Goal: Task Accomplishment & Management: Use online tool/utility

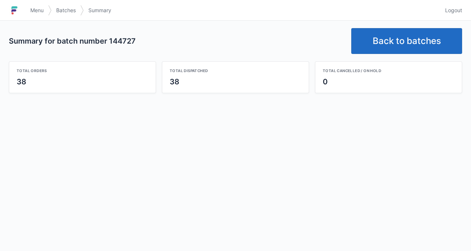
click at [33, 15] on link "Menu" at bounding box center [37, 10] width 22 height 13
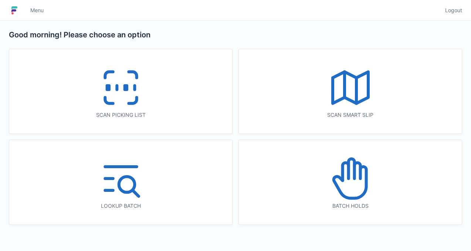
click at [393, 186] on div "Batch holds" at bounding box center [350, 182] width 223 height 84
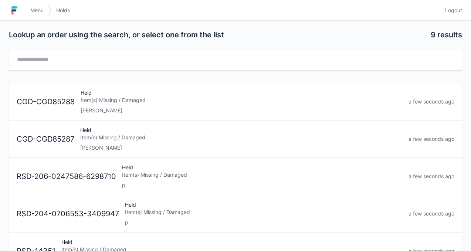
click at [295, 101] on div "Item(s) Missing / Damaged" at bounding box center [242, 99] width 322 height 7
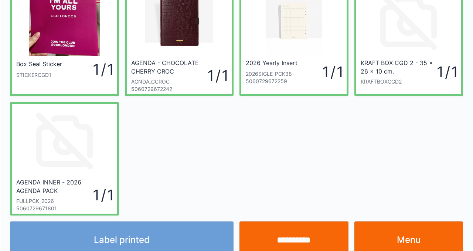
scroll to position [44, 0]
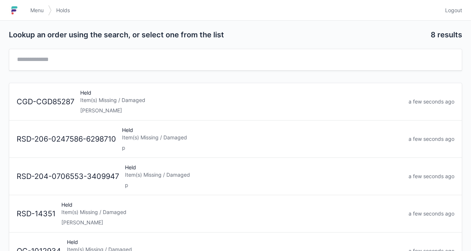
click at [342, 97] on div "Item(s) Missing / Damaged" at bounding box center [241, 99] width 322 height 7
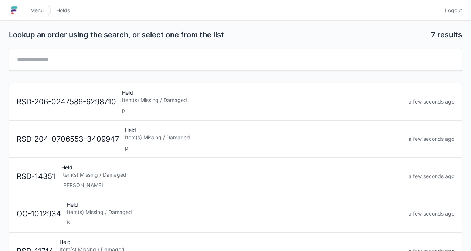
click at [33, 14] on span "Menu" at bounding box center [36, 10] width 13 height 7
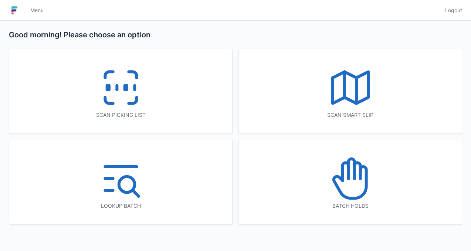
click at [173, 89] on div "Scan picking list" at bounding box center [120, 91] width 223 height 84
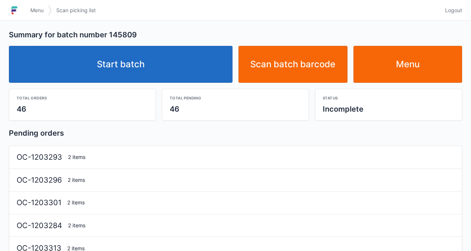
click at [172, 73] on link "Start batch" at bounding box center [120, 64] width 223 height 37
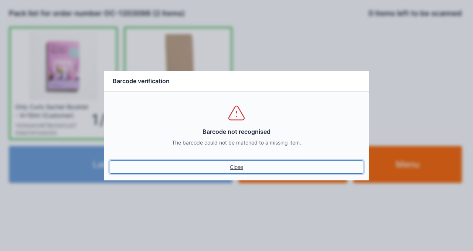
click at [244, 168] on link "Close" at bounding box center [236, 166] width 253 height 13
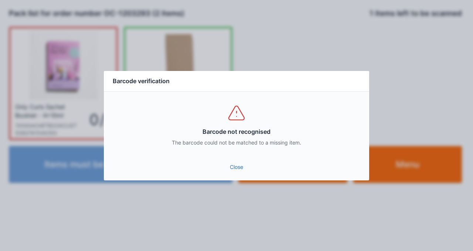
click at [235, 173] on link "Close" at bounding box center [236, 166] width 253 height 13
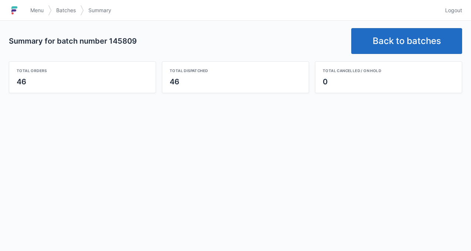
click at [39, 14] on link "Menu" at bounding box center [37, 10] width 22 height 13
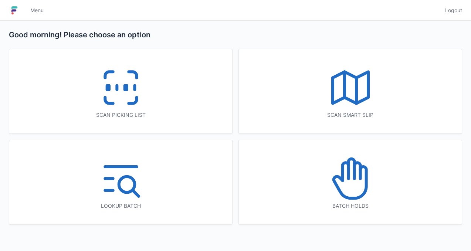
click at [148, 89] on div "Scan picking list" at bounding box center [120, 91] width 223 height 84
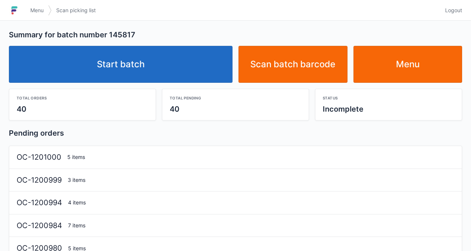
click at [208, 69] on link "Start batch" at bounding box center [120, 64] width 223 height 37
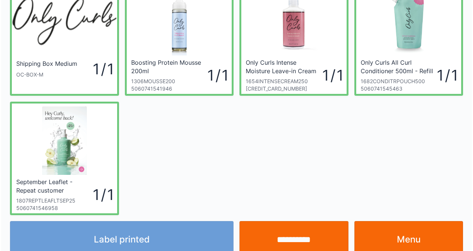
scroll to position [58, 0]
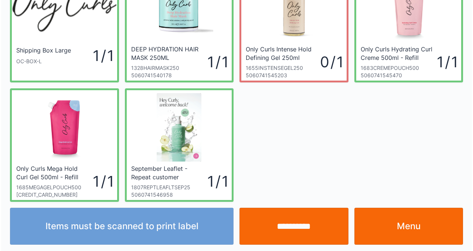
scroll to position [58, 0]
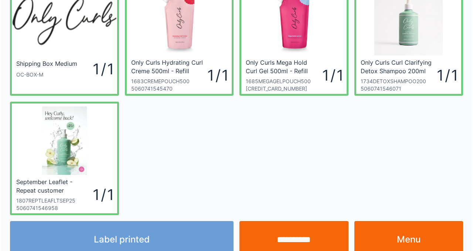
scroll to position [58, 0]
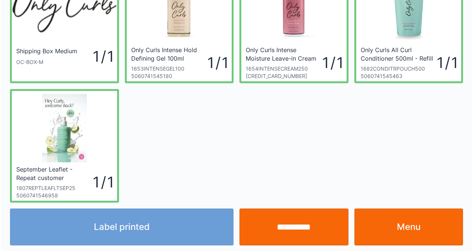
scroll to position [58, 0]
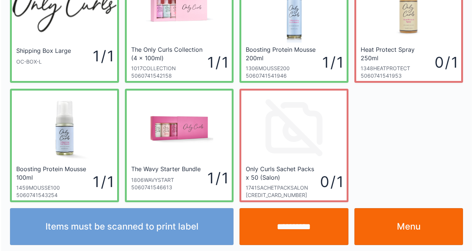
scroll to position [58, 0]
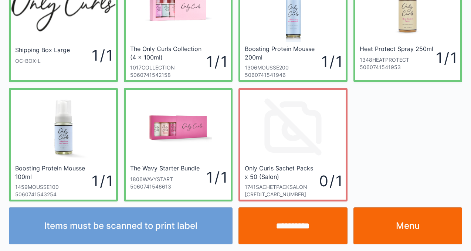
click at [293, 231] on input "**********" at bounding box center [292, 225] width 109 height 37
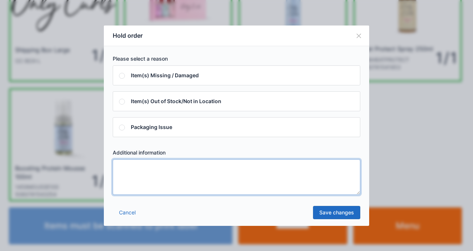
click at [220, 179] on textarea at bounding box center [236, 176] width 247 height 35
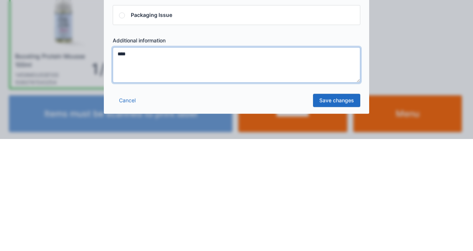
type textarea "****"
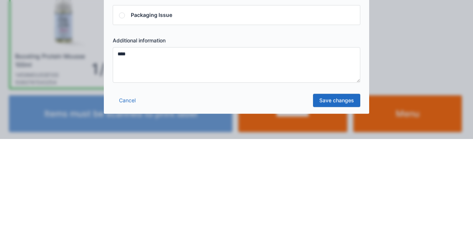
click at [343, 213] on link "Save changes" at bounding box center [336, 212] width 47 height 13
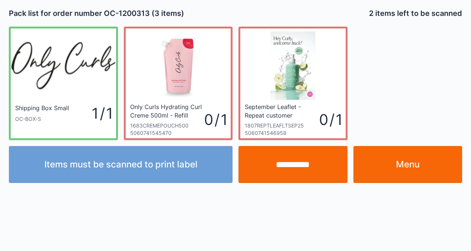
click at [402, 177] on link "Menu" at bounding box center [407, 164] width 109 height 37
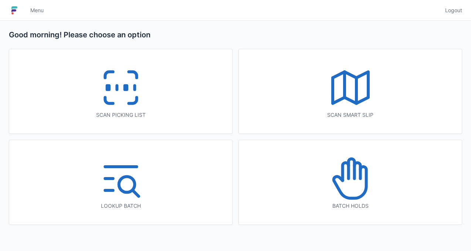
click at [383, 194] on div "Batch holds" at bounding box center [350, 182] width 223 height 84
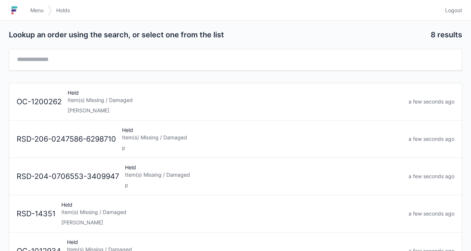
click at [284, 102] on div "Item(s) Missing / Damaged" at bounding box center [235, 99] width 335 height 7
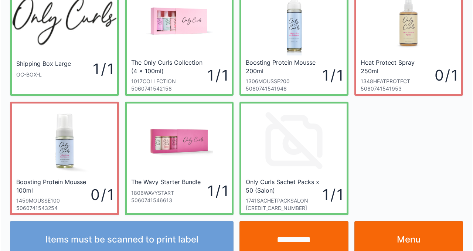
scroll to position [58, 0]
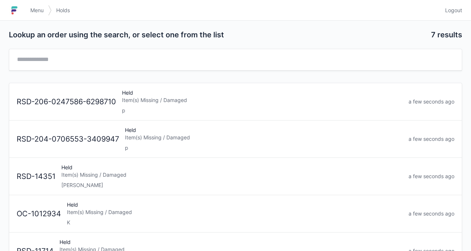
click at [40, 14] on span "Menu" at bounding box center [36, 10] width 13 height 7
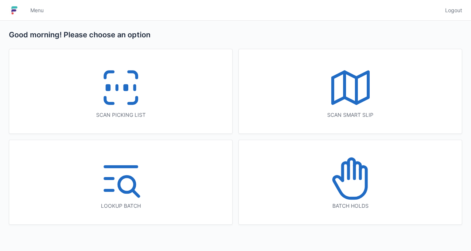
click at [153, 91] on div "Scan picking list" at bounding box center [120, 91] width 223 height 84
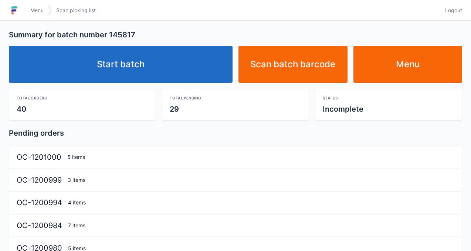
click at [200, 69] on link "Start batch" at bounding box center [120, 64] width 223 height 37
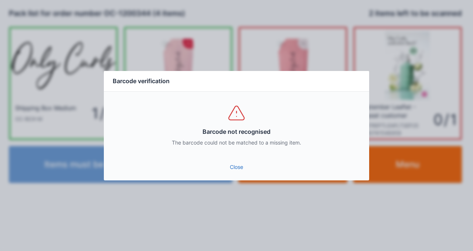
click at [235, 171] on link "Close" at bounding box center [236, 166] width 253 height 13
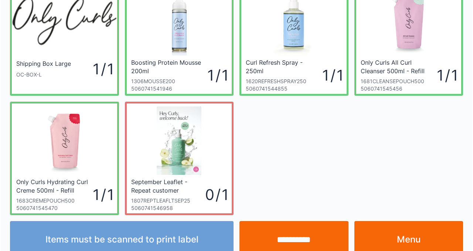
scroll to position [58, 0]
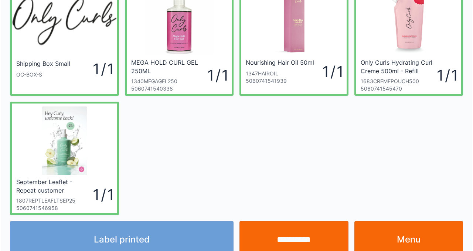
scroll to position [58, 0]
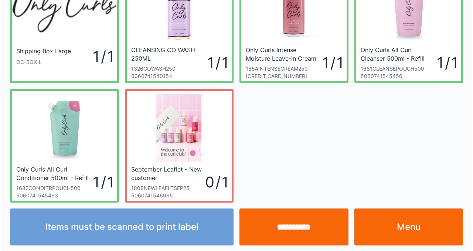
scroll to position [58, 0]
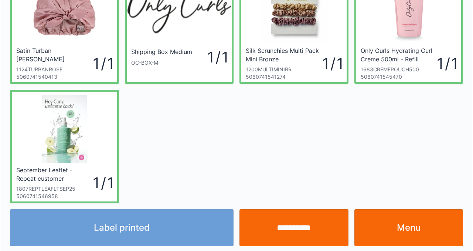
scroll to position [58, 0]
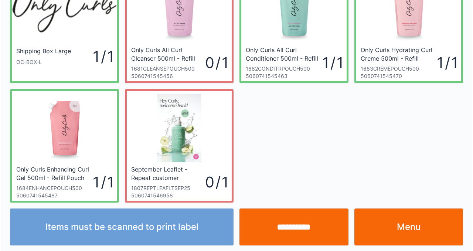
scroll to position [58, 0]
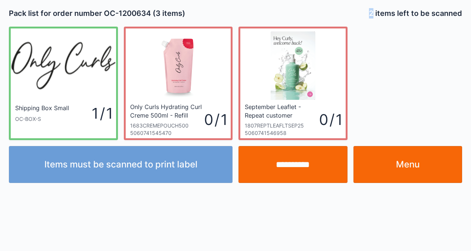
click at [400, 80] on div "Shipping Box Small OC-BOX-S 1 / 1 Only Curls Hydrating Curl Creme 500ml - Refil…" at bounding box center [235, 80] width 459 height 119
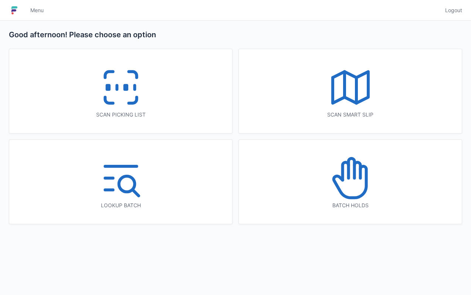
click at [120, 107] on icon at bounding box center [120, 87] width 47 height 47
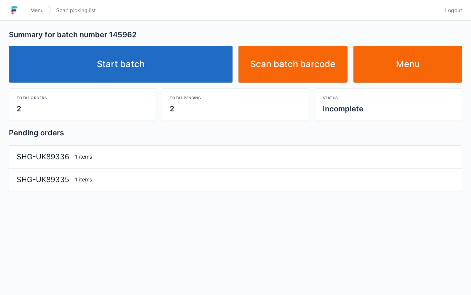
click at [139, 66] on link "Start batch" at bounding box center [120, 64] width 223 height 37
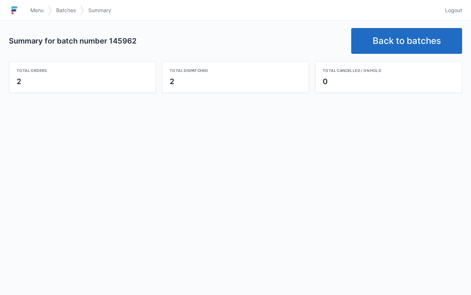
click at [425, 47] on link "Back to batches" at bounding box center [406, 41] width 111 height 26
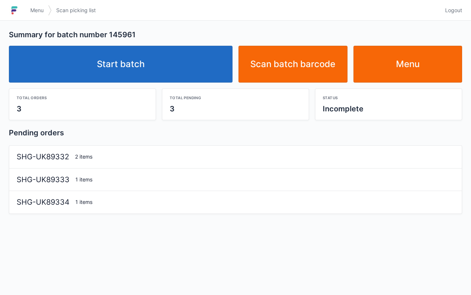
click at [137, 71] on link "Start batch" at bounding box center [120, 64] width 223 height 37
